Goal: Task Accomplishment & Management: Use online tool/utility

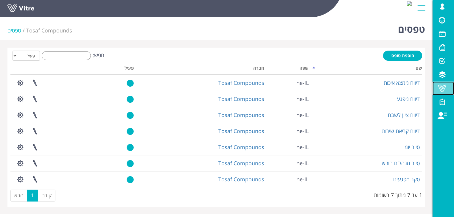
click at [440, 87] on span at bounding box center [441, 88] width 15 height 7
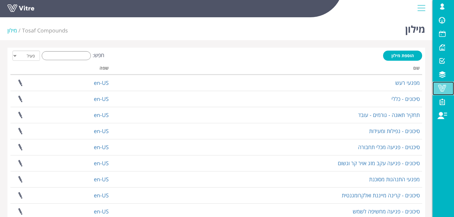
click at [442, 90] on span at bounding box center [441, 88] width 15 height 7
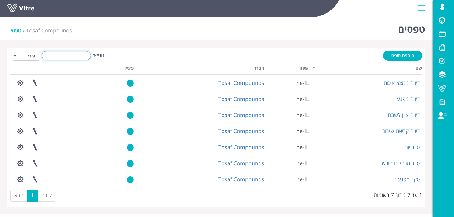
click at [70, 55] on input "חפש:" at bounding box center [66, 55] width 49 height 9
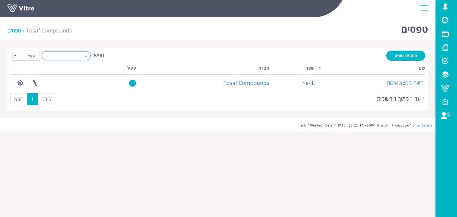
type input "א"
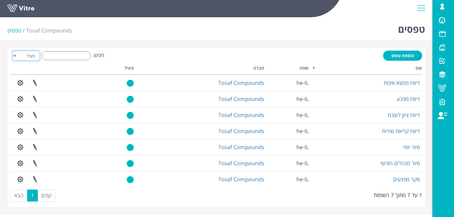
click at [14, 56] on select "הכל פעיל לא פעיל" at bounding box center [26, 56] width 27 height 10
click at [13, 51] on select "הכל פעיל לא פעיל" at bounding box center [26, 56] width 27 height 10
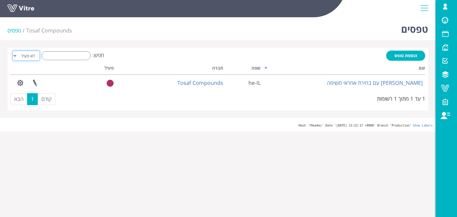
click at [21, 55] on select "הכל פעיל לא פעיל" at bounding box center [26, 56] width 27 height 10
select select "2"
click at [13, 51] on select "הכל פעיל לא פעיל" at bounding box center [26, 56] width 27 height 10
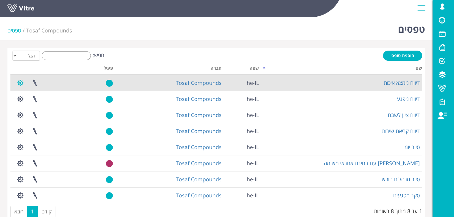
click at [21, 84] on button "button" at bounding box center [20, 83] width 15 height 16
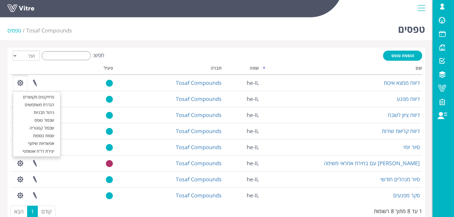
click at [130, 54] on div "חפש: הכל פעיל לא פעיל" at bounding box center [215, 56] width 411 height 11
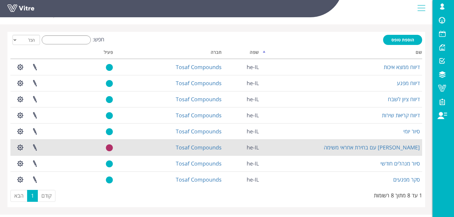
scroll to position [24, 0]
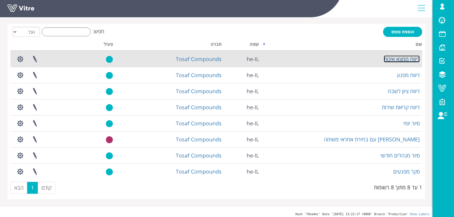
click at [401, 60] on link "דיווח ממצא איכות" at bounding box center [401, 58] width 36 height 7
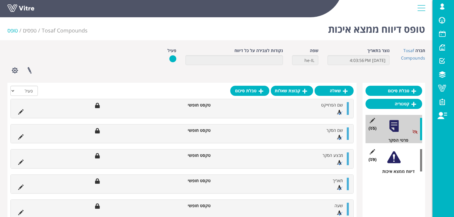
click at [395, 159] on div at bounding box center [393, 157] width 13 height 13
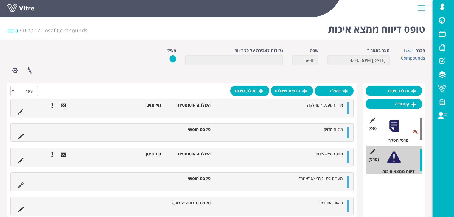
click at [393, 125] on div at bounding box center [393, 125] width 13 height 13
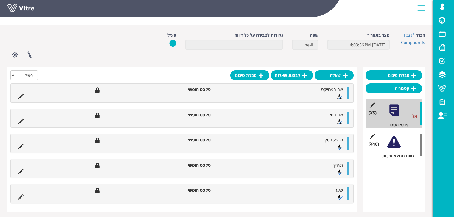
scroll to position [24, 0]
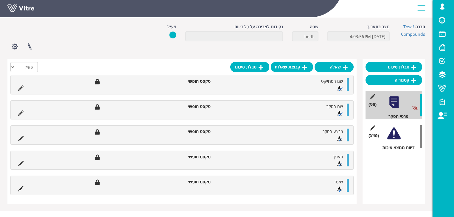
click at [395, 136] on div at bounding box center [393, 133] width 13 height 13
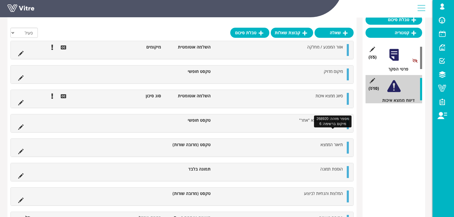
scroll to position [71, 0]
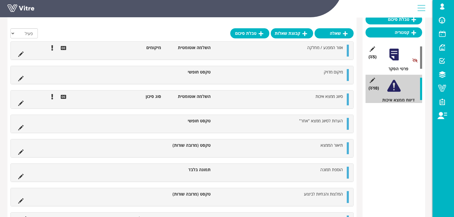
click at [396, 54] on div at bounding box center [393, 54] width 13 height 13
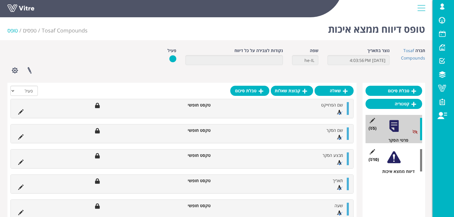
click at [392, 159] on div at bounding box center [393, 157] width 13 height 13
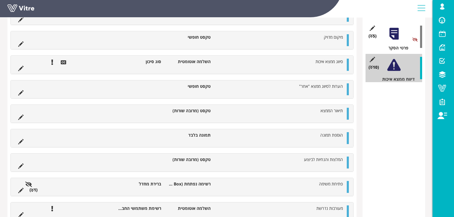
scroll to position [125, 0]
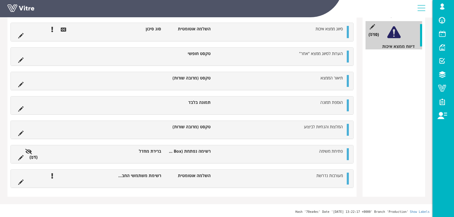
click at [33, 157] on icon at bounding box center [32, 157] width 3 height 4
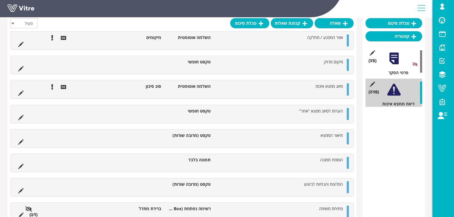
scroll to position [0, 0]
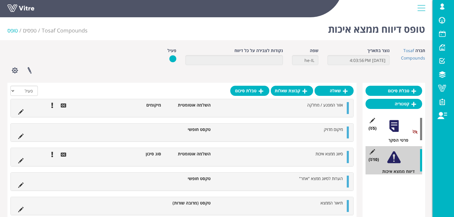
click at [164, 88] on div at bounding box center [181, 92] width 343 height 13
click at [21, 111] on icon at bounding box center [20, 111] width 5 height 5
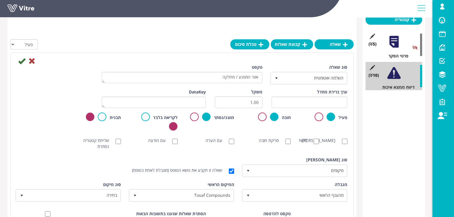
scroll to position [95, 0]
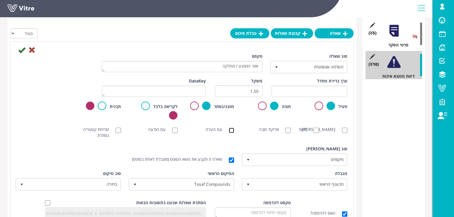
click at [231, 130] on input "עם הערה" at bounding box center [231, 130] width 5 height 5
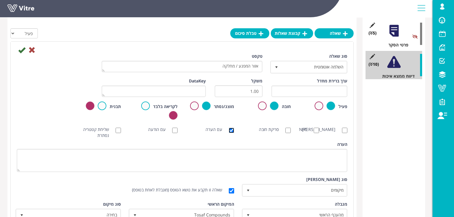
click at [232, 129] on input "עם הערה" at bounding box center [231, 130] width 5 height 5
checkbox input "false"
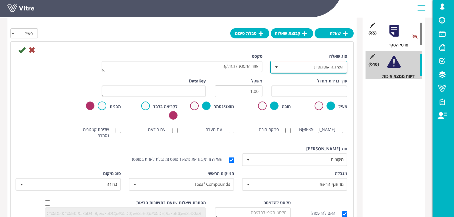
click at [277, 66] on span "select" at bounding box center [276, 67] width 5 height 5
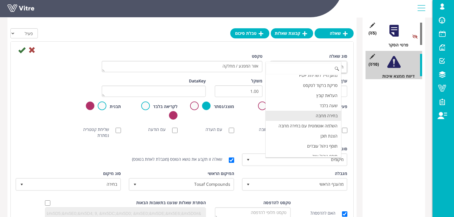
scroll to position [179, 0]
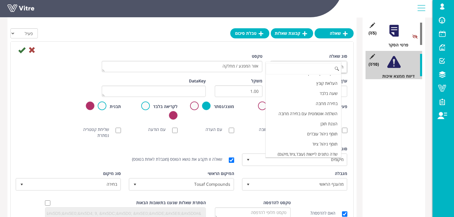
click at [321, 48] on div at bounding box center [181, 49] width 339 height 7
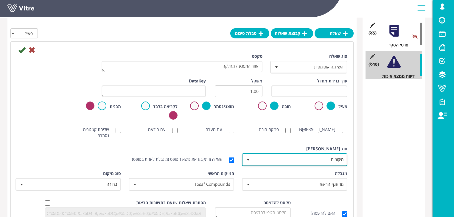
click at [248, 160] on span "select" at bounding box center [248, 159] width 5 height 5
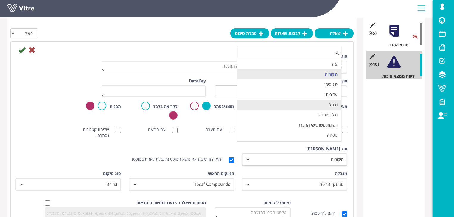
scroll to position [79, 0]
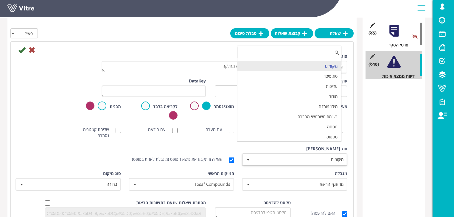
click at [47, 77] on div "סוג שאלה השלמה אוטומטית 11 טקסט אזור המפגע / מחלקה" at bounding box center [181, 65] width 339 height 25
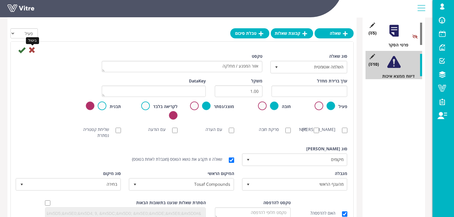
click at [32, 50] on icon at bounding box center [31, 49] width 7 height 7
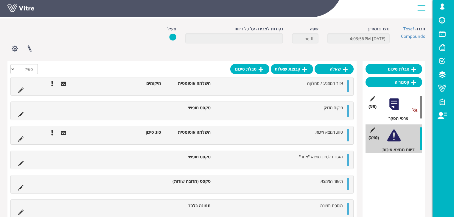
scroll to position [20, 0]
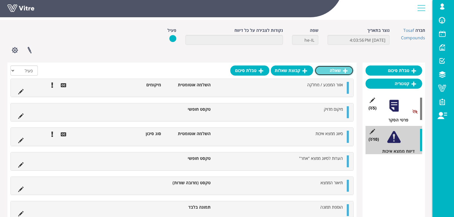
click at [345, 70] on icon at bounding box center [345, 70] width 5 height 5
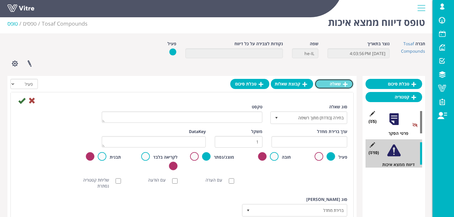
scroll to position [0, 0]
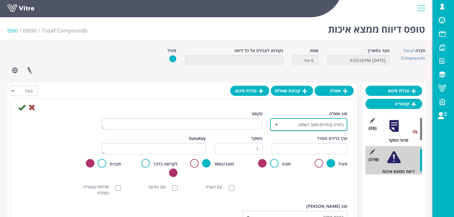
click at [327, 125] on span "בחירה (בודדת) מתוך רשימה" at bounding box center [313, 124] width 65 height 11
click at [301, 108] on div at bounding box center [181, 107] width 339 height 7
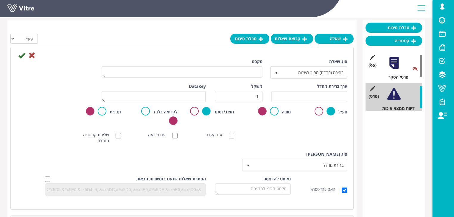
scroll to position [71, 0]
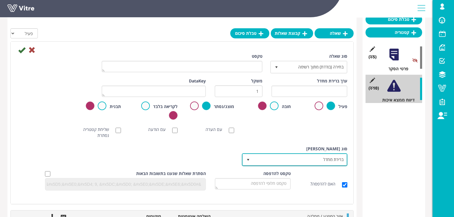
click at [297, 160] on span "ברירת מחדל" at bounding box center [299, 159] width 93 height 11
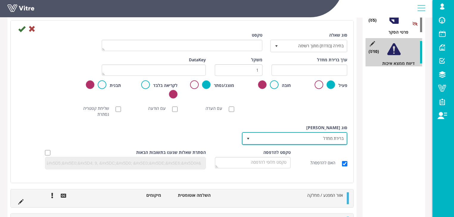
scroll to position [119, 0]
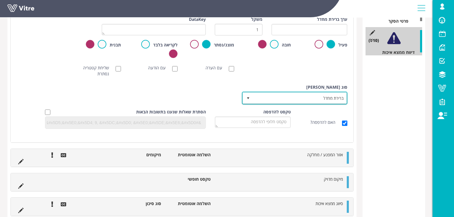
click at [249, 98] on span "select" at bounding box center [248, 98] width 5 height 5
click at [265, 100] on span "ברירת מחדל" at bounding box center [299, 98] width 93 height 11
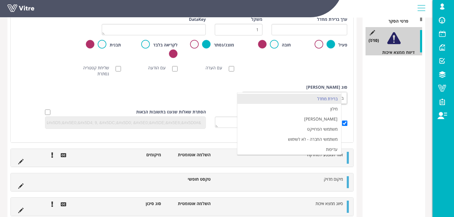
click at [213, 86] on div "סוג תשובה ברירת מחדל 0 סוג תשובה ברירת מחדל 0 מודול בחירה שאלה זו תקבע את נושא …" at bounding box center [181, 96] width 339 height 25
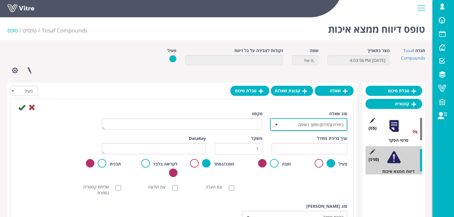
click at [278, 124] on span "select" at bounding box center [276, 124] width 5 height 5
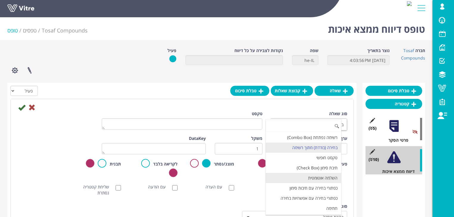
click at [315, 176] on li "השלמה אוטומטית" at bounding box center [303, 178] width 76 height 10
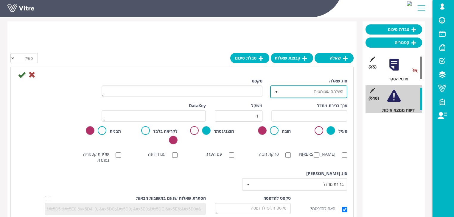
scroll to position [95, 0]
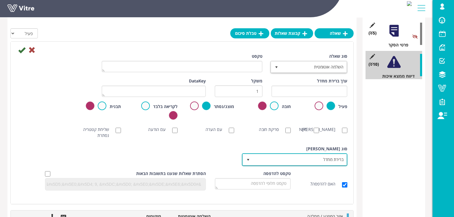
click at [248, 160] on span "select" at bounding box center [248, 159] width 5 height 5
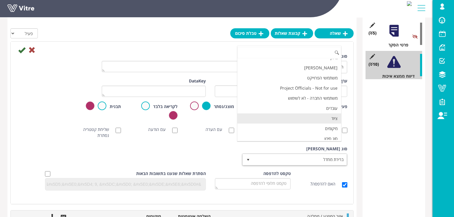
scroll to position [24, 0]
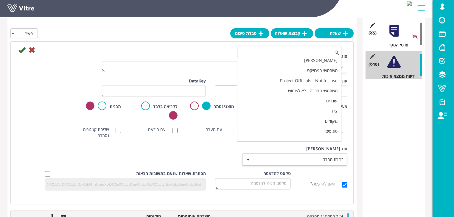
click at [179, 149] on div "סוג תשובה ברירת מחדל 0 סוג תשובה ברירת מחדל 0 מודול בחירה שאלה זו תקבע את נושא …" at bounding box center [181, 158] width 339 height 25
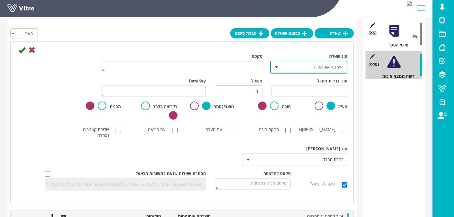
click at [288, 66] on span "השלמה אוטומטית" at bounding box center [313, 67] width 65 height 11
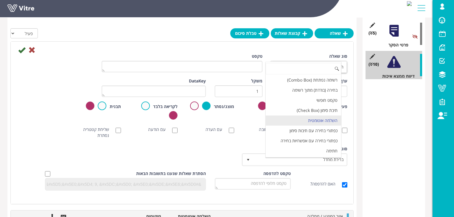
click at [267, 50] on div at bounding box center [181, 49] width 339 height 7
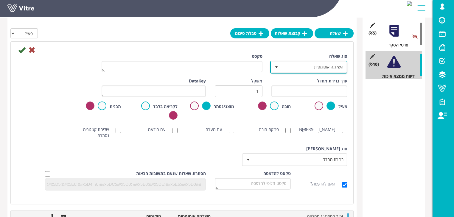
click at [285, 68] on span "השלמה אוטומטית" at bounding box center [313, 67] width 65 height 11
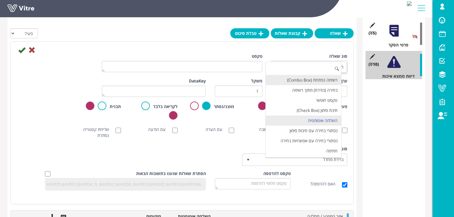
click at [306, 81] on li "רשימה נפתחת (Combo Box)" at bounding box center [303, 80] width 76 height 10
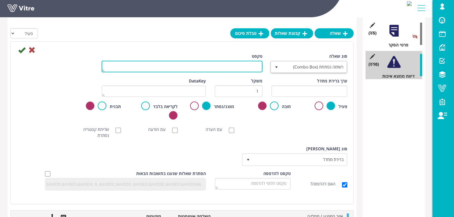
click at [248, 70] on textarea "טקסט" at bounding box center [181, 67] width 161 height 12
type textarea "שאלה לדוגמה"
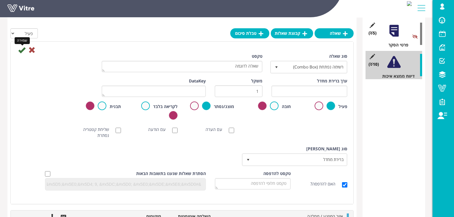
click at [20, 50] on icon at bounding box center [21, 49] width 7 height 7
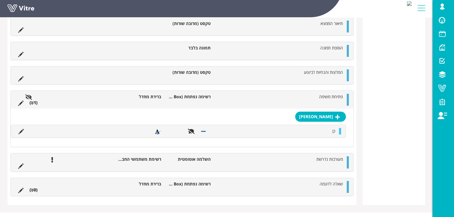
scroll to position [187, 0]
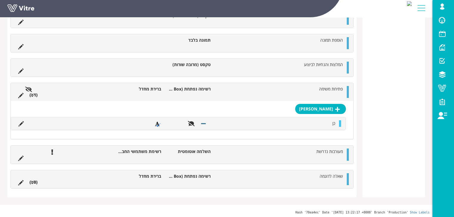
click at [32, 94] on icon at bounding box center [32, 95] width 3 height 4
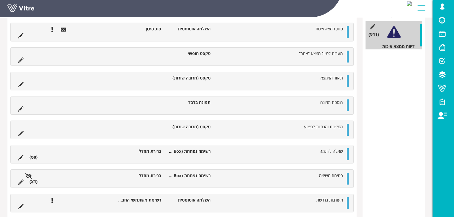
scroll to position [149, 0]
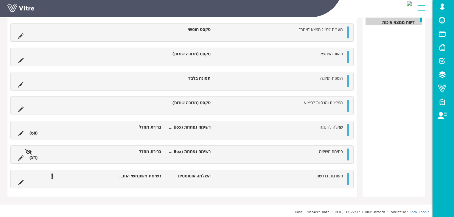
click at [32, 132] on icon at bounding box center [32, 133] width 3 height 4
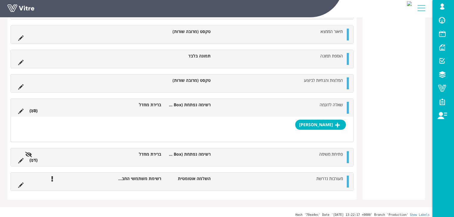
scroll to position [168, 0]
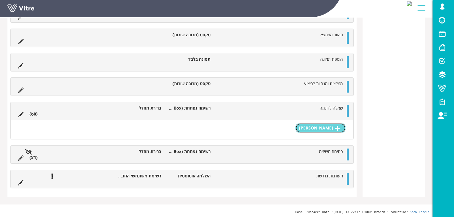
click at [338, 128] on icon at bounding box center [337, 128] width 5 height 5
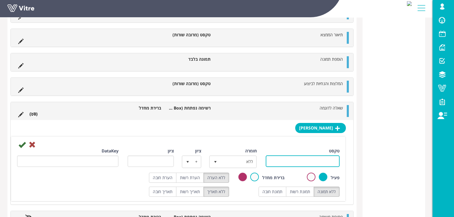
click at [327, 158] on input "טקסט" at bounding box center [302, 161] width 74 height 12
type input "תשובה ראשונה"
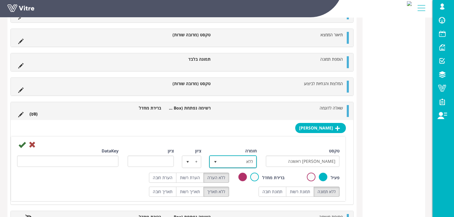
click at [248, 161] on span "ללא" at bounding box center [238, 161] width 36 height 11
click at [263, 143] on div at bounding box center [178, 144] width 331 height 7
click at [21, 143] on icon at bounding box center [21, 144] width 7 height 7
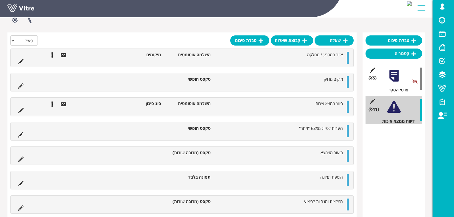
scroll to position [234, 0]
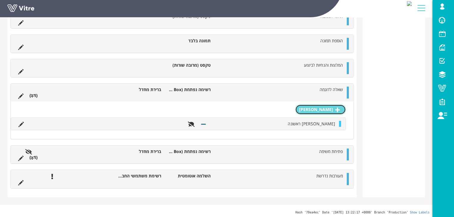
click at [337, 107] on icon at bounding box center [337, 109] width 5 height 5
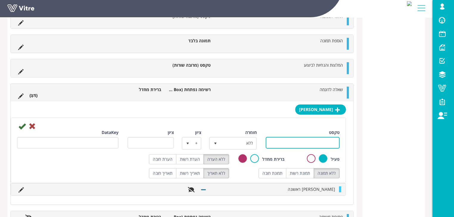
click at [306, 140] on input "טקסט" at bounding box center [302, 143] width 74 height 12
type input "תשובה שניה"
click at [163, 158] on label "הערת חובה" at bounding box center [162, 159] width 27 height 10
radio input "true"
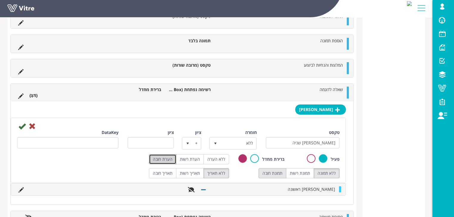
click at [281, 173] on label "תמונת חובה" at bounding box center [272, 173] width 28 height 10
radio input "true"
click at [23, 125] on icon at bounding box center [21, 126] width 7 height 7
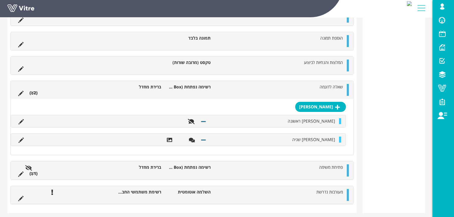
scroll to position [190, 0]
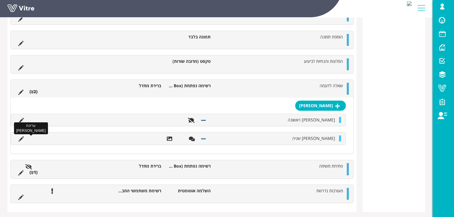
click at [22, 139] on icon at bounding box center [20, 138] width 5 height 5
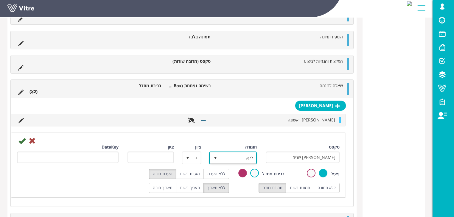
click at [218, 158] on span "select" at bounding box center [215, 157] width 11 height 11
click at [232, 177] on li "חמור" at bounding box center [227, 179] width 46 height 10
type input "3"
click at [22, 139] on icon at bounding box center [21, 140] width 7 height 7
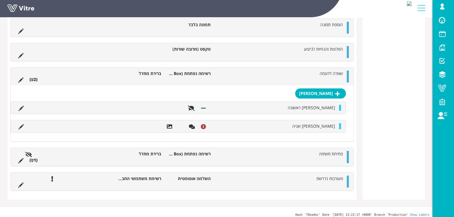
scroll to position [205, 0]
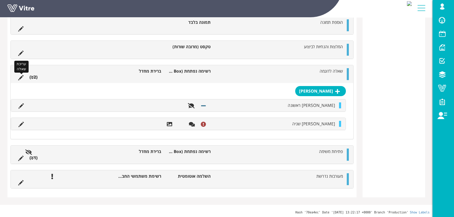
click at [22, 75] on icon at bounding box center [20, 77] width 5 height 5
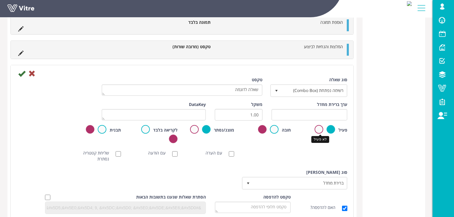
click at [319, 129] on label at bounding box center [318, 129] width 9 height 9
click at [0, 0] on input "radio" at bounding box center [0, 0] width 0 height 0
click at [21, 72] on icon at bounding box center [21, 73] width 7 height 7
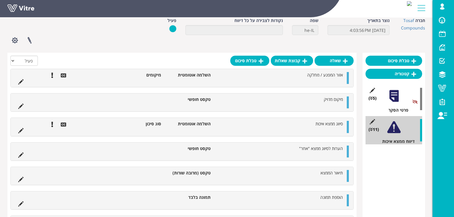
scroll to position [30, 0]
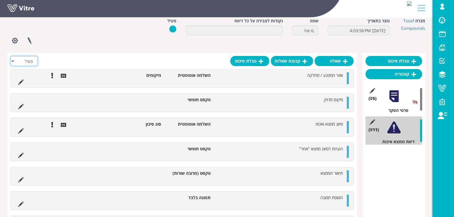
click at [14, 62] on select "הכל פעיל לא פעיל" at bounding box center [23, 61] width 27 height 10
select select "0"
click at [10, 66] on select "הכל פעיל לא פעיל" at bounding box center [23, 61] width 27 height 10
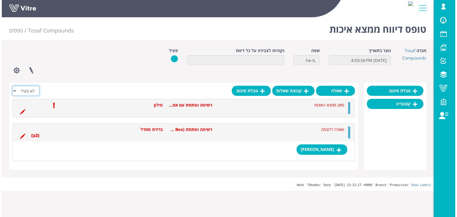
scroll to position [0, 0]
